Goal: Find specific page/section: Find specific page/section

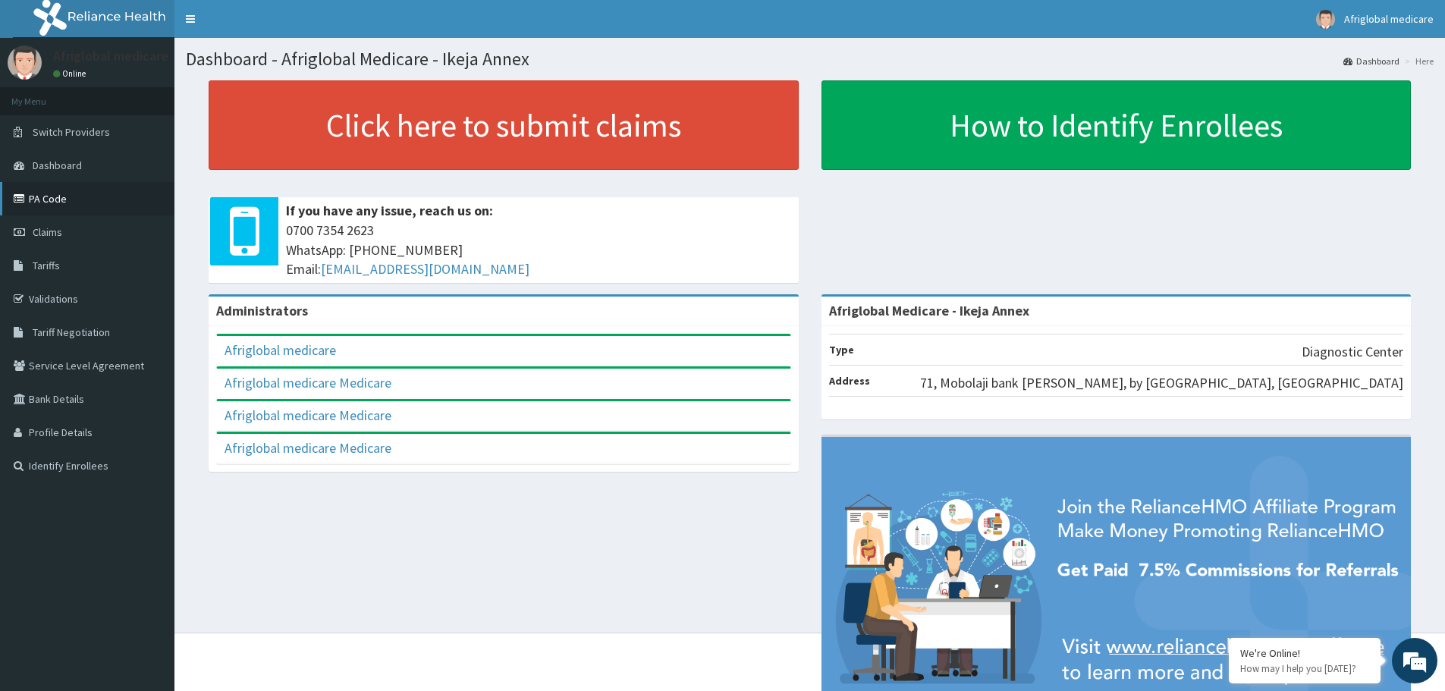
click at [45, 193] on link "PA Code" at bounding box center [87, 198] width 174 height 33
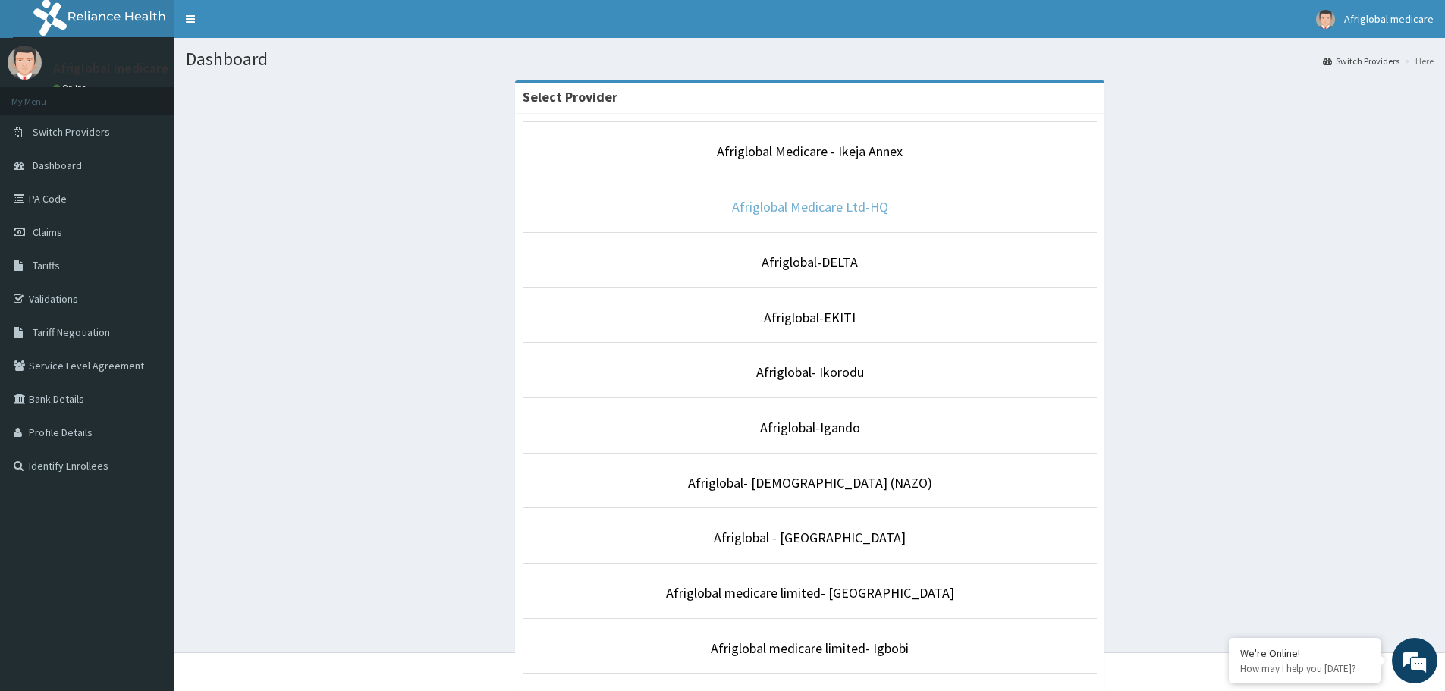
click at [842, 205] on link "Afriglobal Medicare Ltd-HQ" at bounding box center [810, 206] width 156 height 17
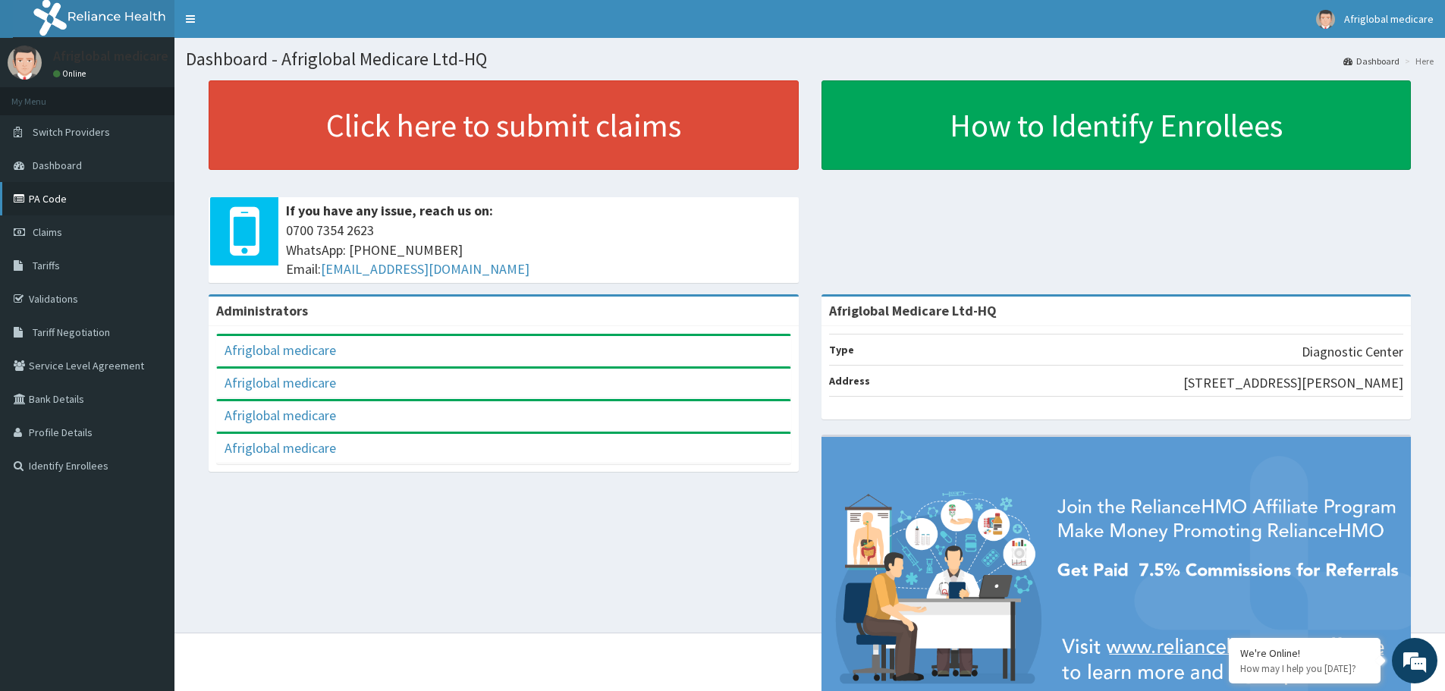
click at [46, 190] on link "PA Code" at bounding box center [87, 198] width 174 height 33
